Goal: Find specific page/section: Find specific page/section

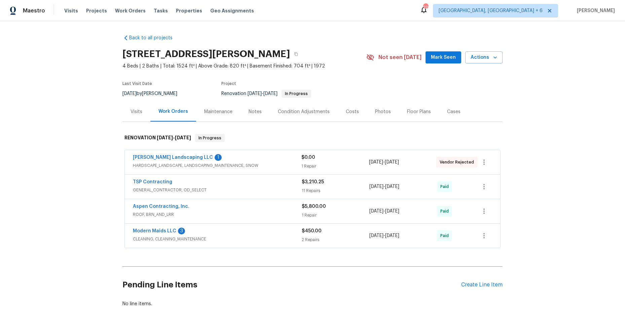
click at [262, 160] on div "[PERSON_NAME] Landscaping LLC 1" at bounding box center [217, 158] width 168 height 8
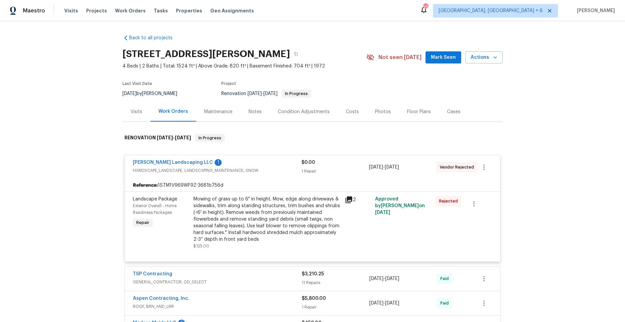
click at [265, 165] on div "[PERSON_NAME] Landscaping LLC 1" at bounding box center [217, 163] width 168 height 8
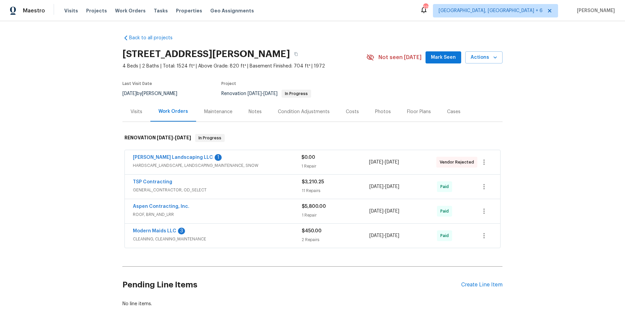
click at [251, 186] on div "TSP Contracting" at bounding box center [217, 183] width 169 height 8
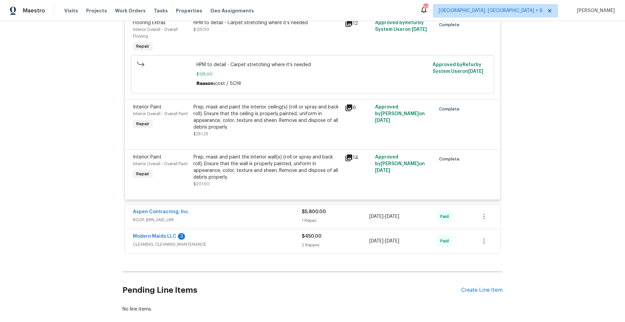
scroll to position [639, 0]
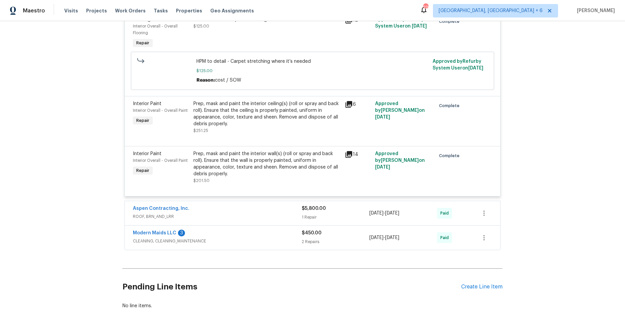
click at [216, 209] on div "Aspen Contracting, Inc." at bounding box center [217, 209] width 169 height 8
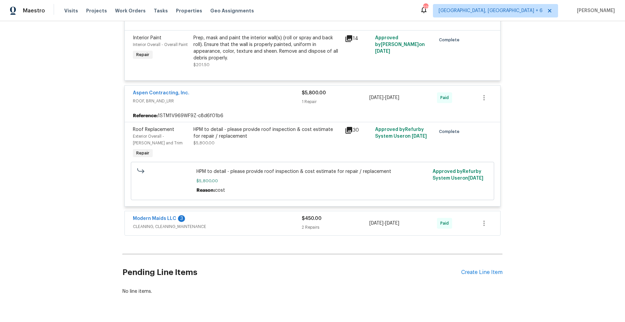
scroll to position [773, 0]
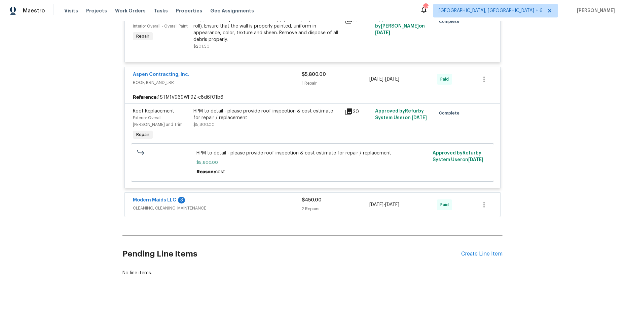
click at [259, 87] on div "Aspen Contracting, Inc. ROOF, BRN_AND_LRR" at bounding box center [217, 79] width 169 height 16
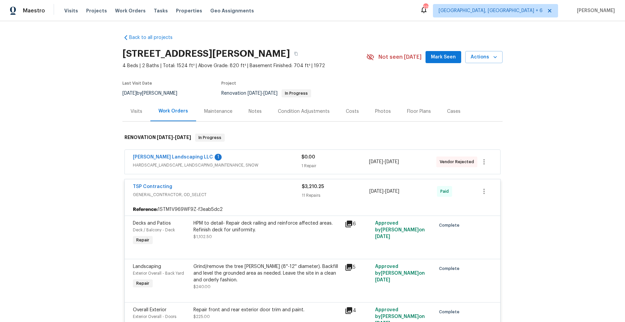
scroll to position [0, 0]
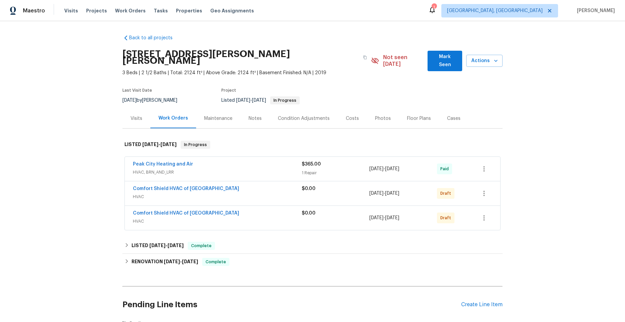
click at [234, 161] on div "Peak City Heating and Air" at bounding box center [217, 165] width 169 height 8
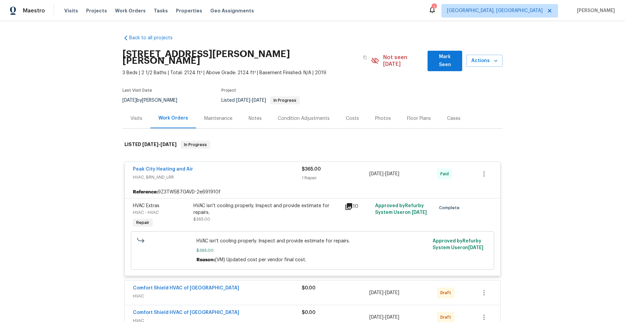
click at [236, 166] on div "Peak City Heating and Air" at bounding box center [217, 170] width 169 height 8
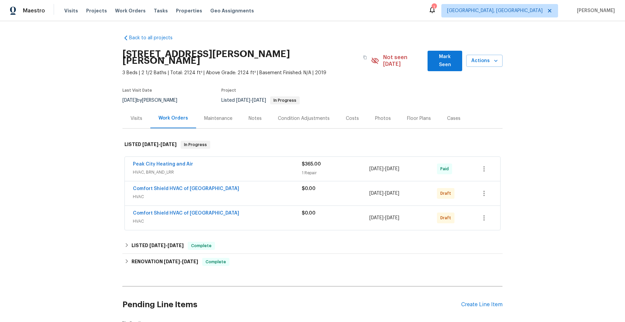
click at [235, 186] on div "Comfort Shield HVAC of NC" at bounding box center [217, 190] width 169 height 8
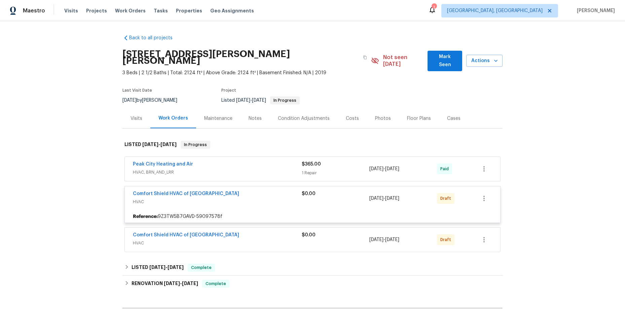
click at [235, 191] on div "Comfort Shield HVAC of NC" at bounding box center [217, 195] width 169 height 8
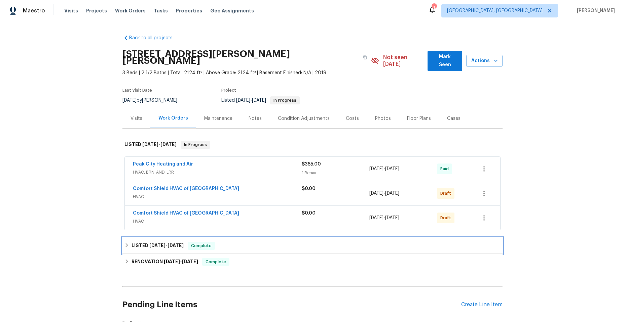
click at [124, 243] on icon at bounding box center [126, 245] width 5 height 5
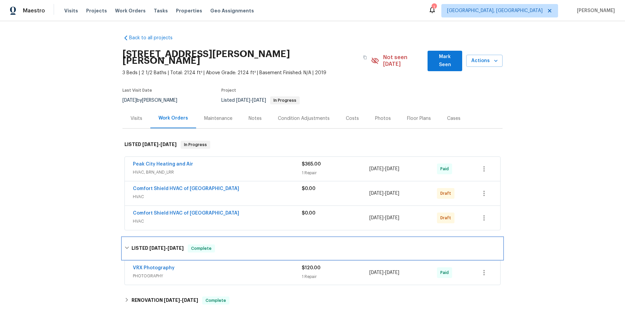
click at [126, 245] on div "LISTED 4/9/25 - 4/10/25 Complete" at bounding box center [312, 249] width 376 height 8
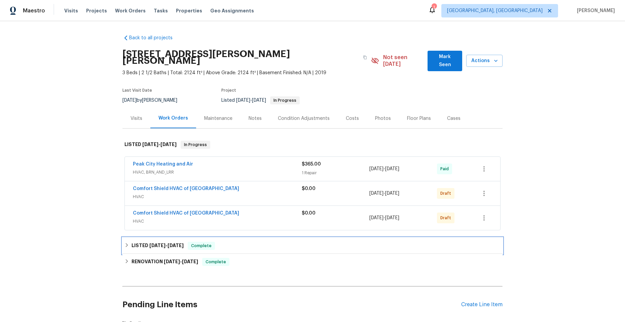
click at [124, 243] on icon at bounding box center [126, 245] width 5 height 5
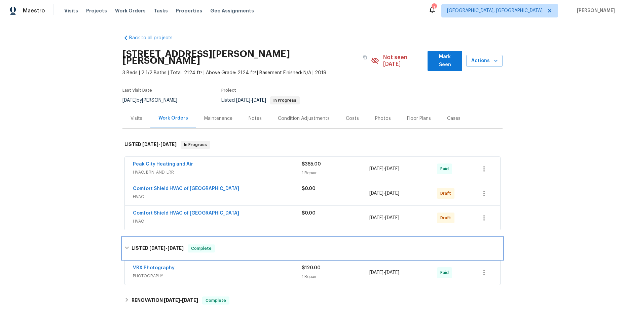
click at [124, 238] on div "LISTED 4/9/25 - 4/10/25 Complete" at bounding box center [312, 249] width 380 height 22
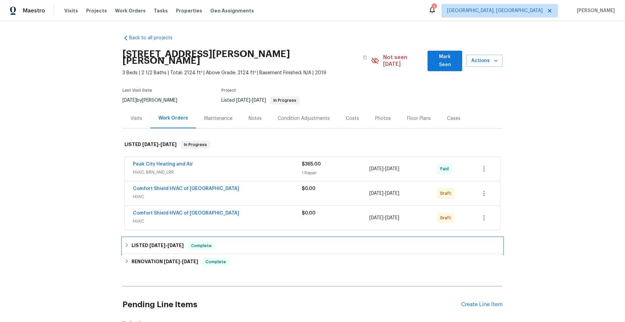
click at [128, 242] on div "LISTED 4/9/25 - 4/10/25 Complete" at bounding box center [312, 246] width 376 height 8
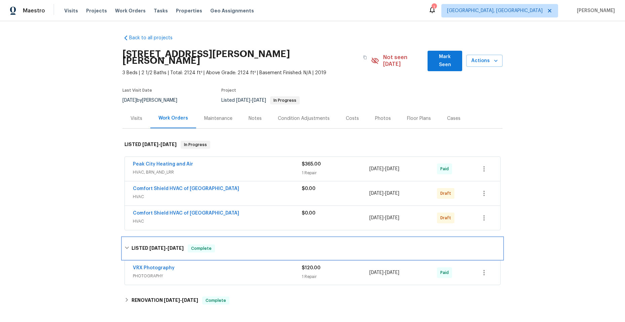
click at [128, 238] on div "LISTED 4/9/25 - 4/10/25 Complete" at bounding box center [312, 249] width 380 height 22
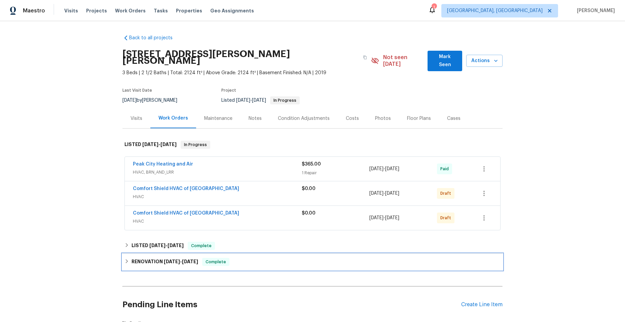
click at [124, 259] on icon at bounding box center [126, 261] width 5 height 5
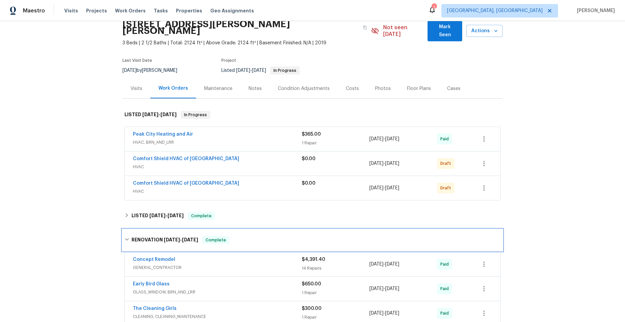
scroll to position [18, 0]
